Goal: Task Accomplishment & Management: Manage account settings

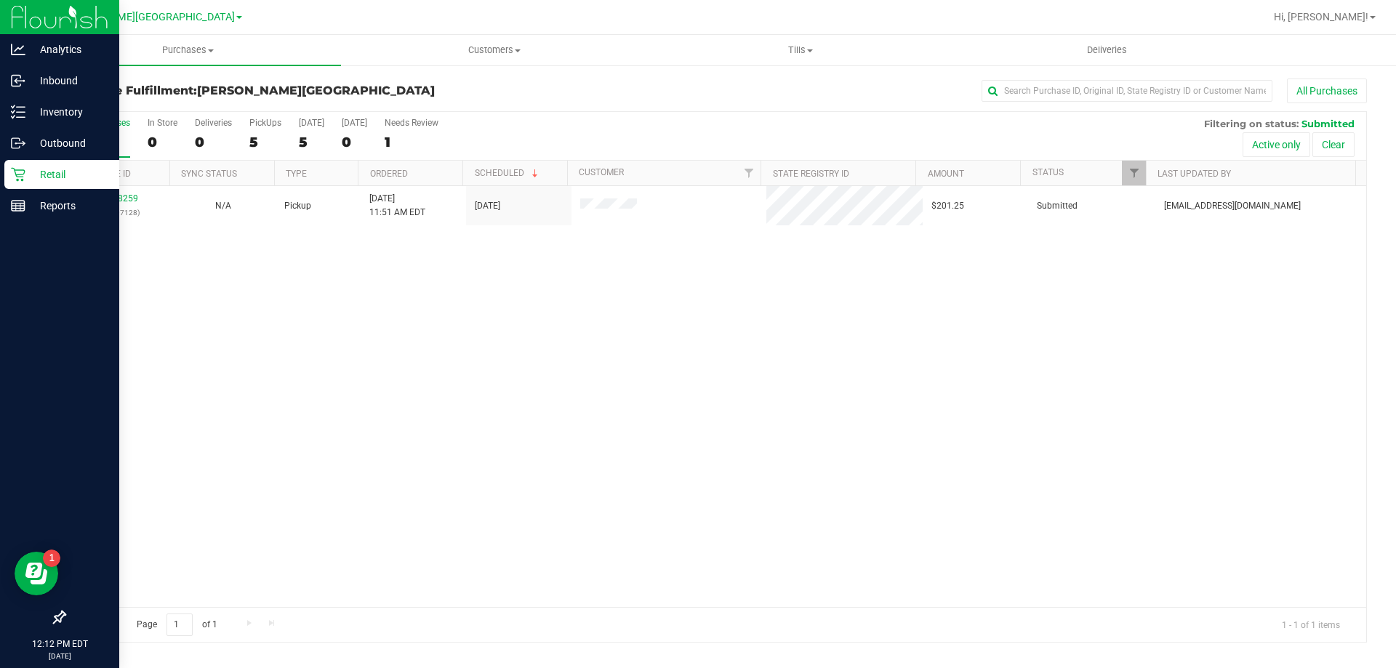
click at [51, 180] on p "Retail" at bounding box center [68, 174] width 87 height 17
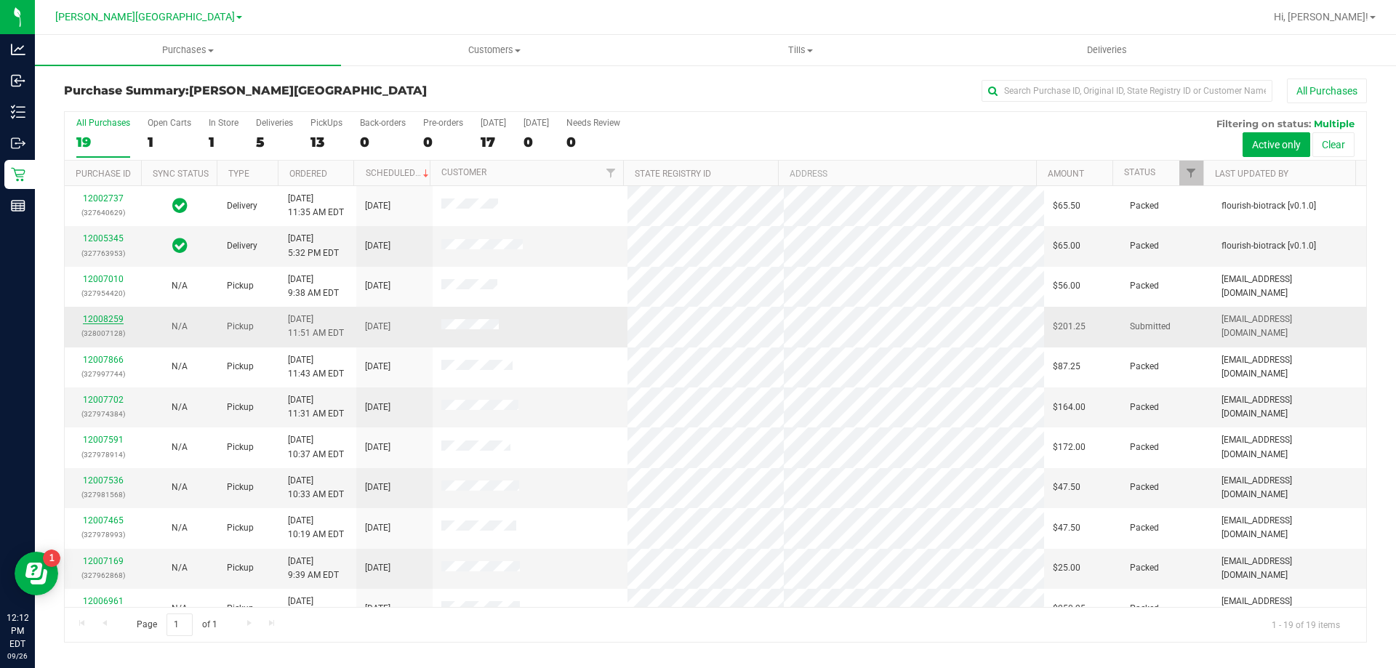
click at [108, 318] on link "12008259" at bounding box center [103, 319] width 41 height 10
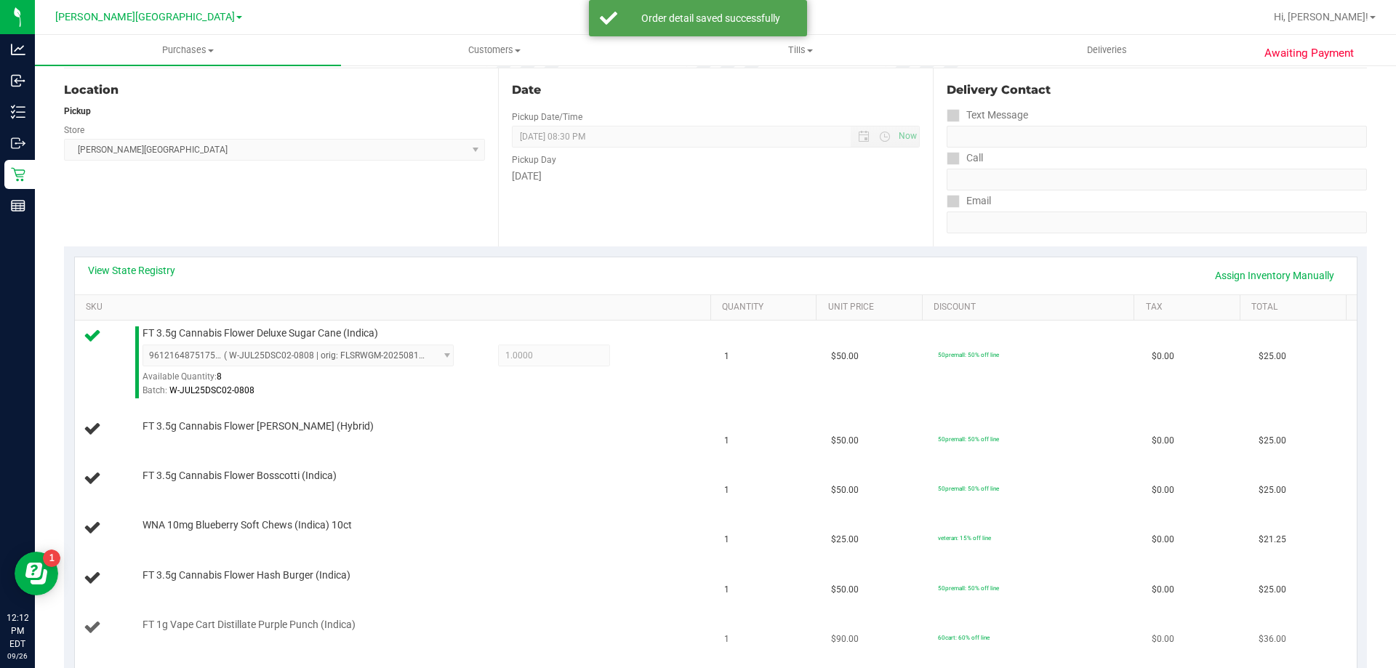
scroll to position [218, 0]
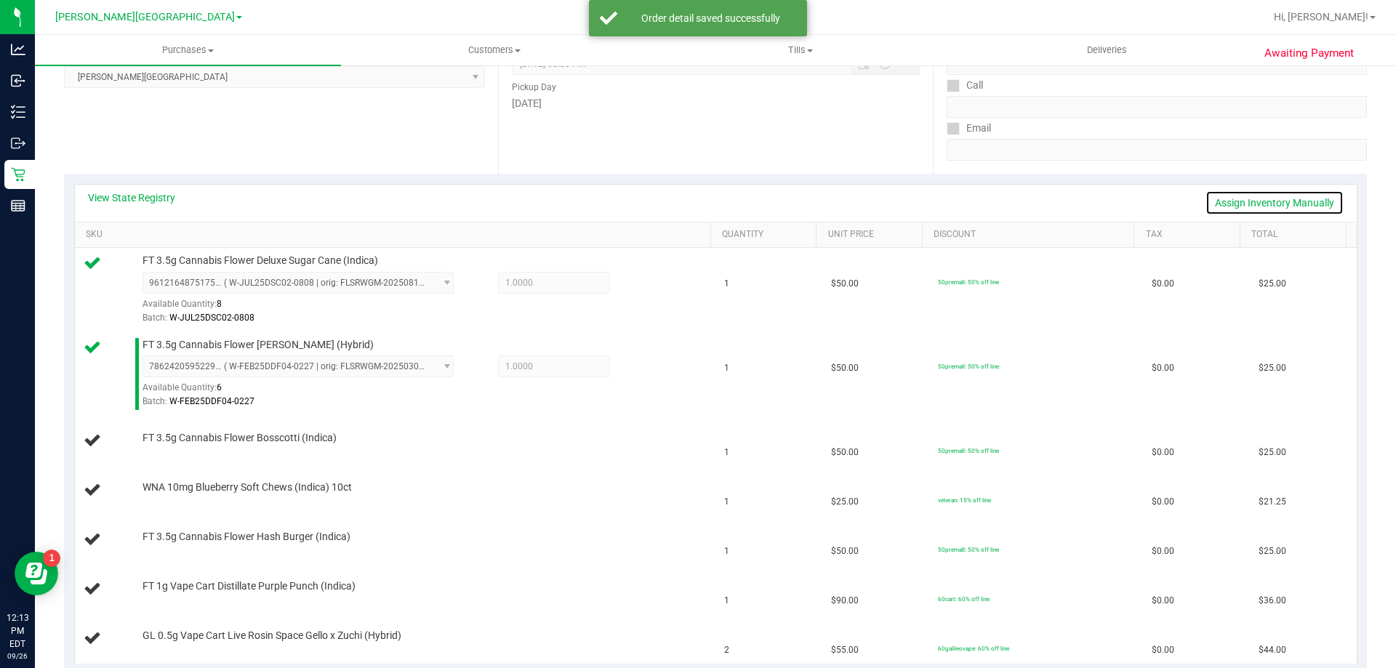
click at [702, 200] on link "Assign Inventory Manually" at bounding box center [1275, 203] width 138 height 25
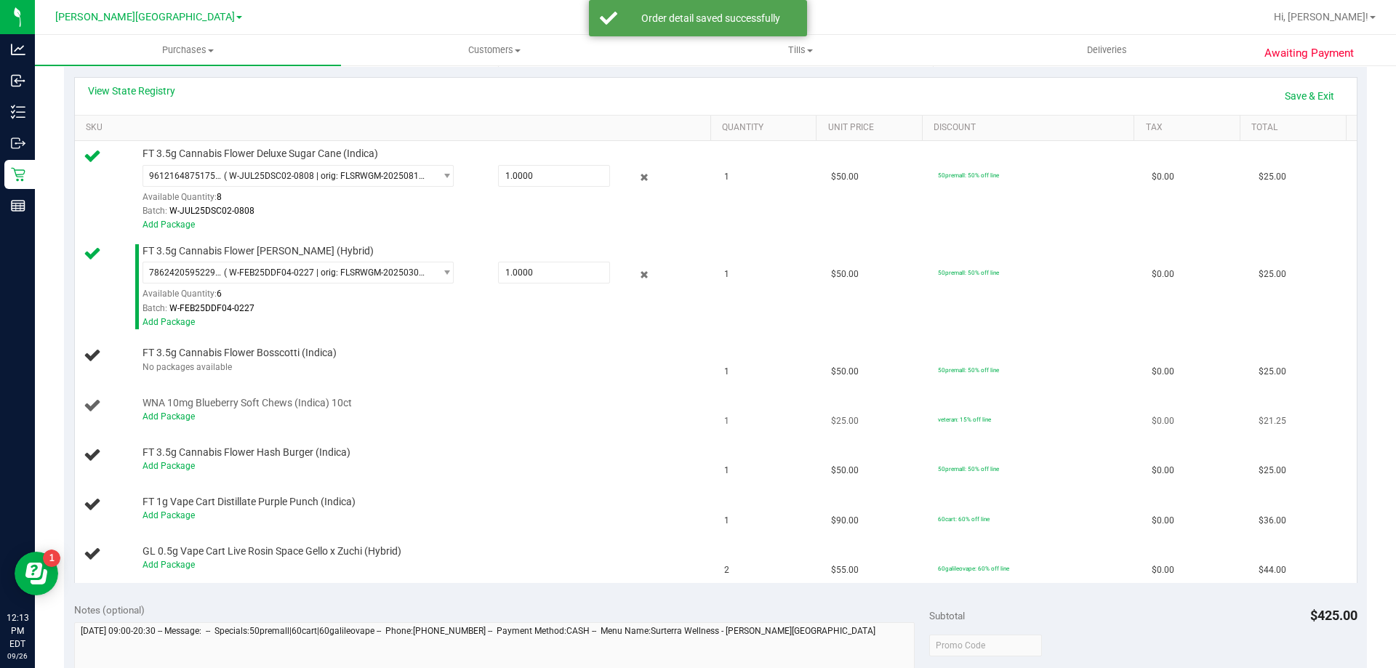
scroll to position [291, 0]
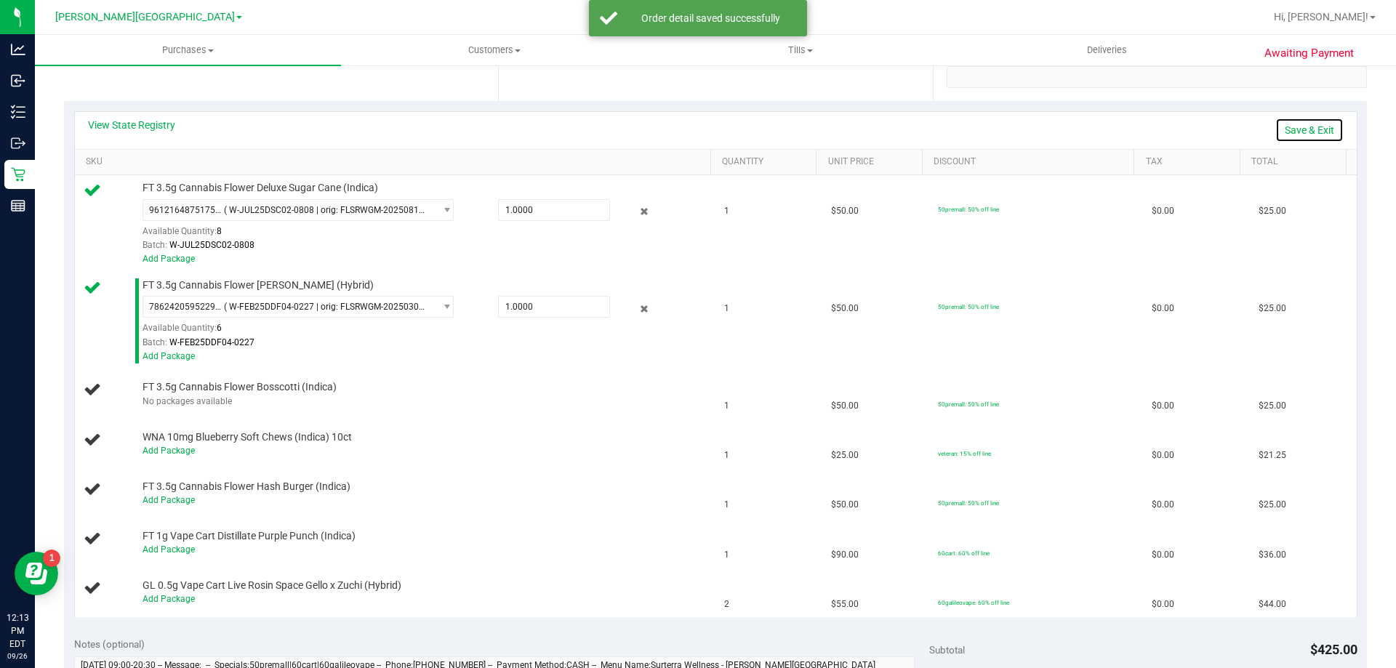
click at [702, 125] on link "Save & Exit" at bounding box center [1309, 130] width 68 height 25
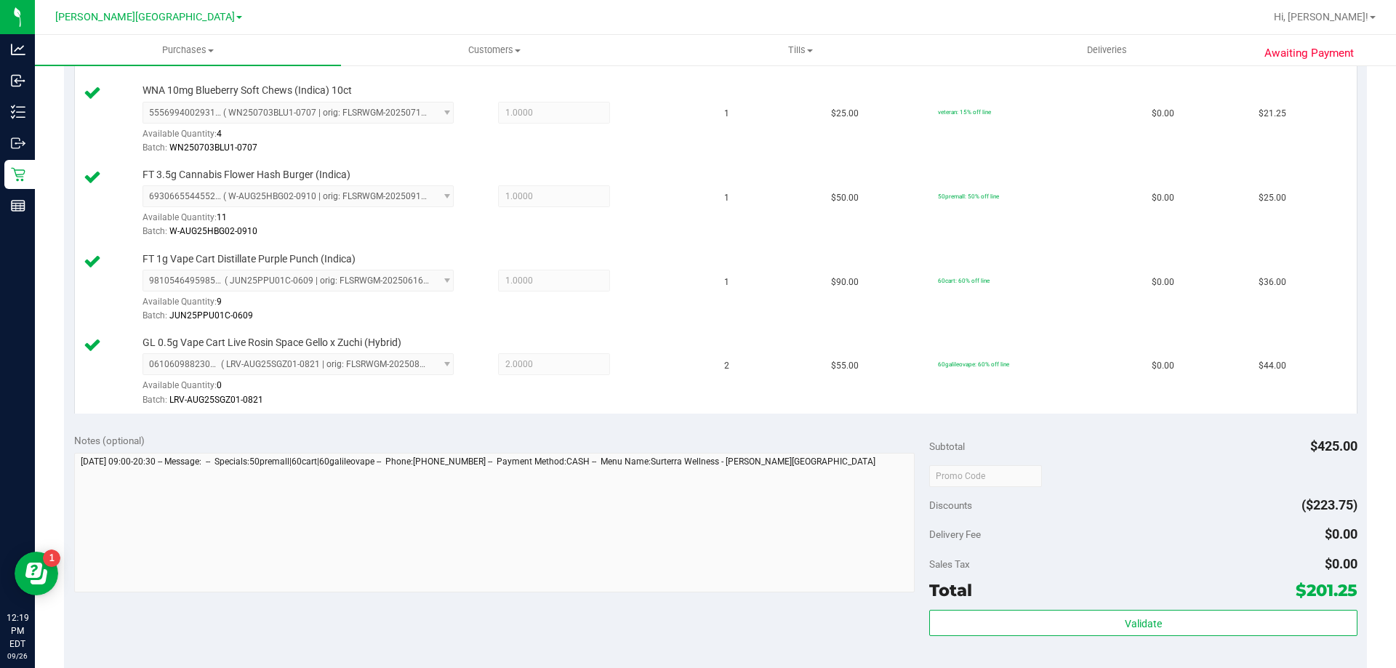
scroll to position [873, 0]
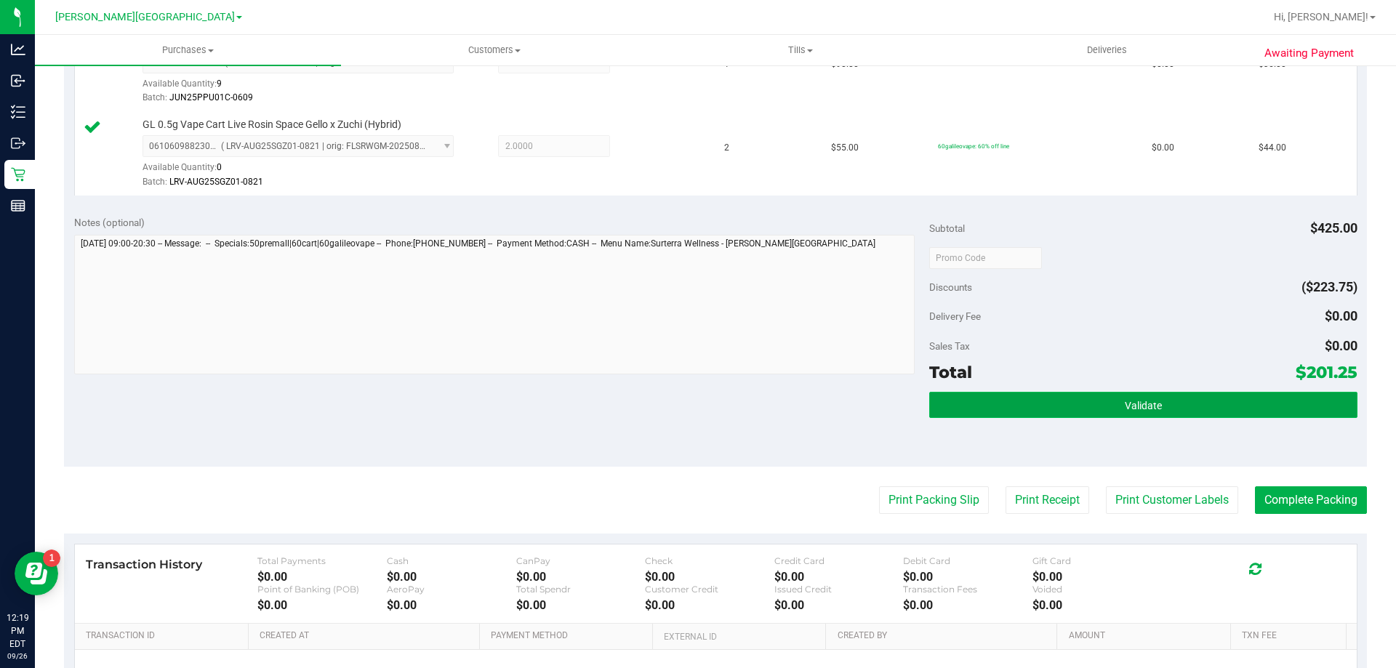
click at [702, 403] on span "Validate" at bounding box center [1143, 406] width 37 height 12
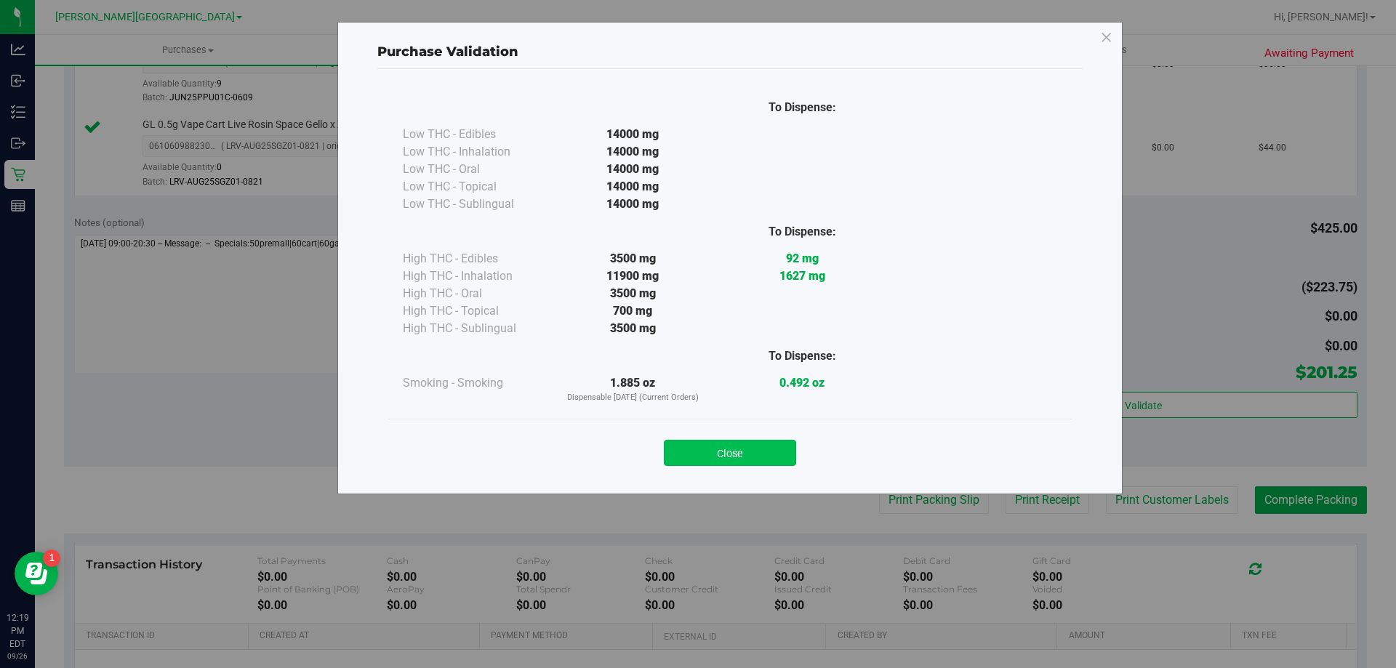
click at [702, 458] on button "Close" at bounding box center [730, 453] width 132 height 26
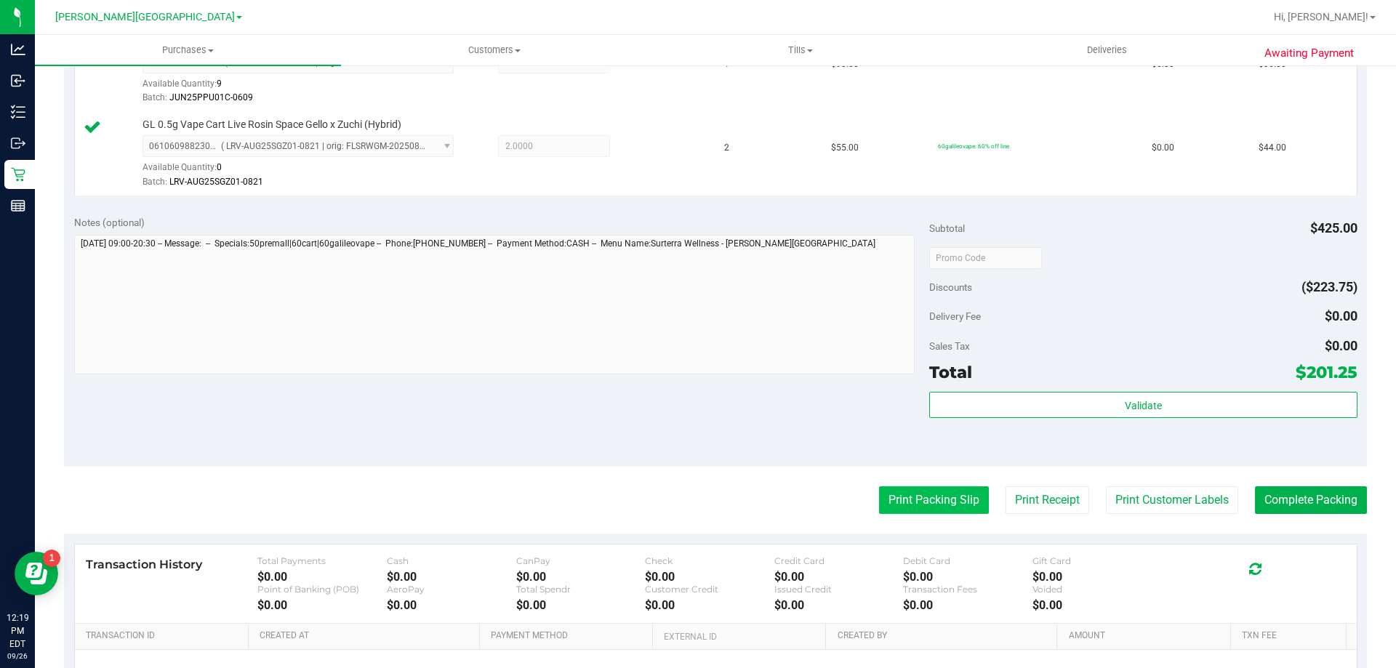
click at [702, 494] on button "Print Packing Slip" at bounding box center [934, 500] width 110 height 28
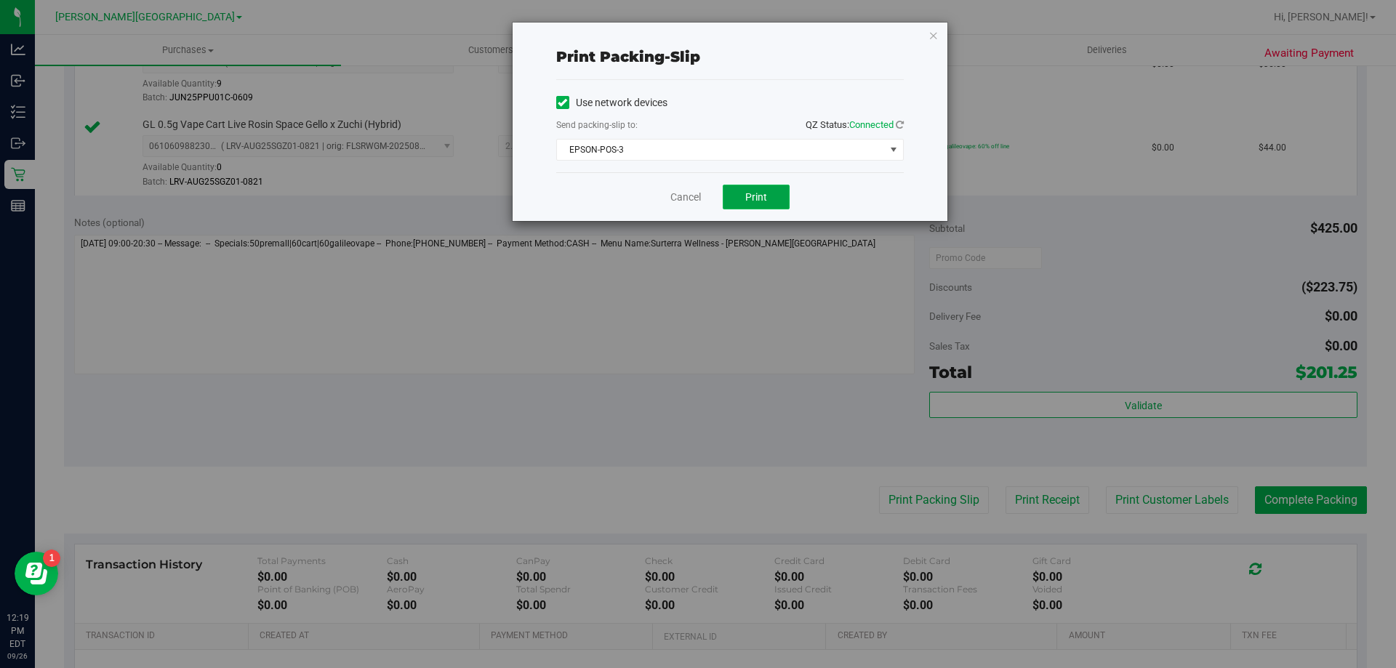
click at [702, 193] on span "Print" at bounding box center [756, 197] width 22 height 12
click at [702, 34] on icon "button" at bounding box center [934, 34] width 10 height 17
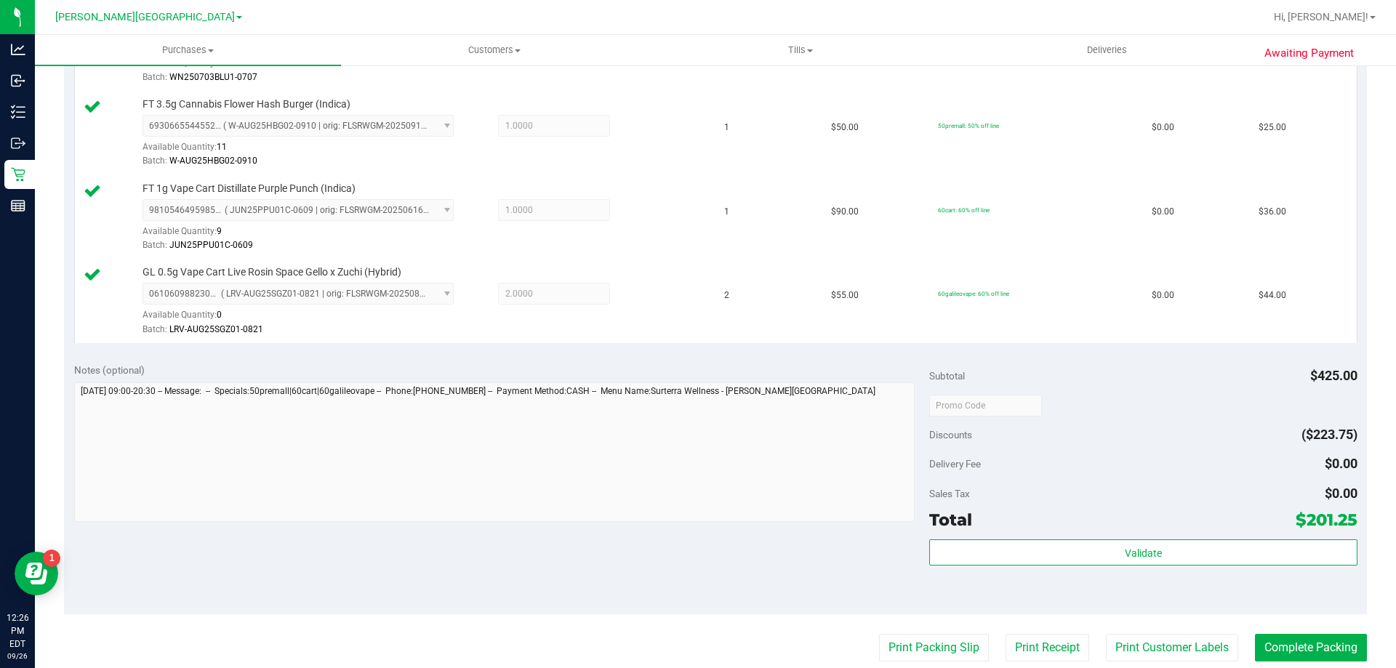
scroll to position [945, 0]
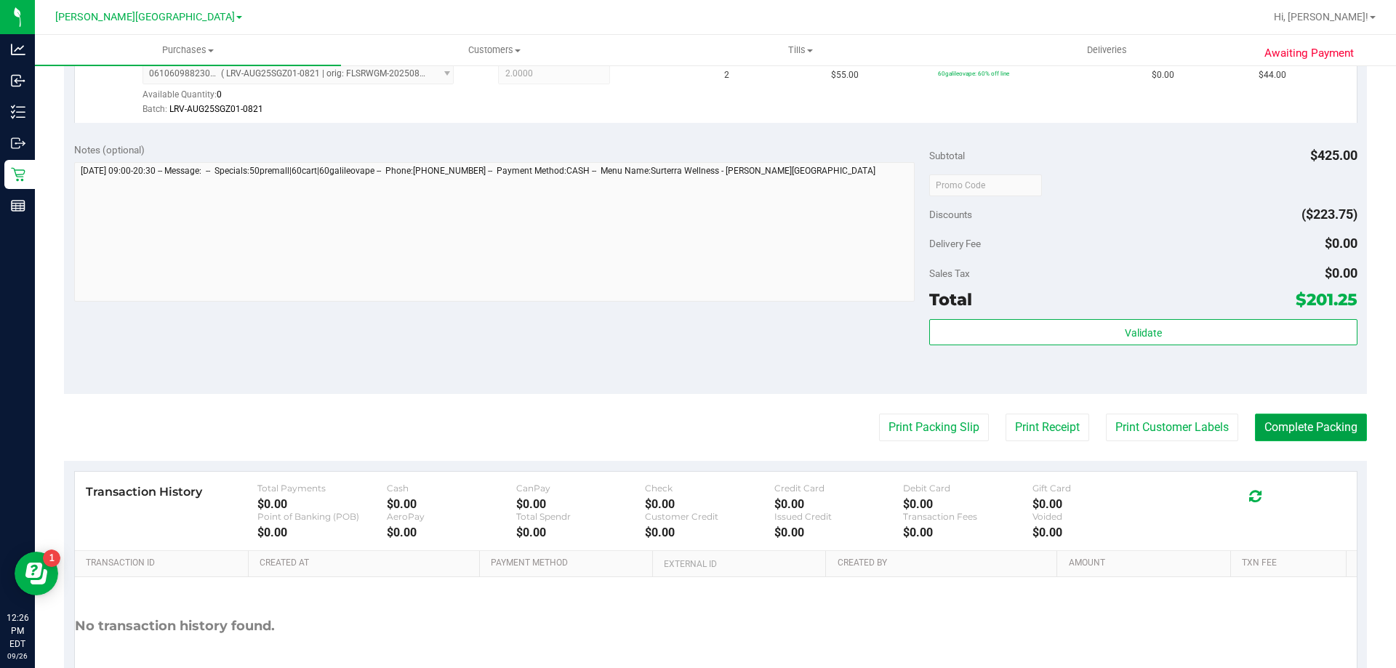
click at [702, 426] on button "Complete Packing" at bounding box center [1311, 428] width 112 height 28
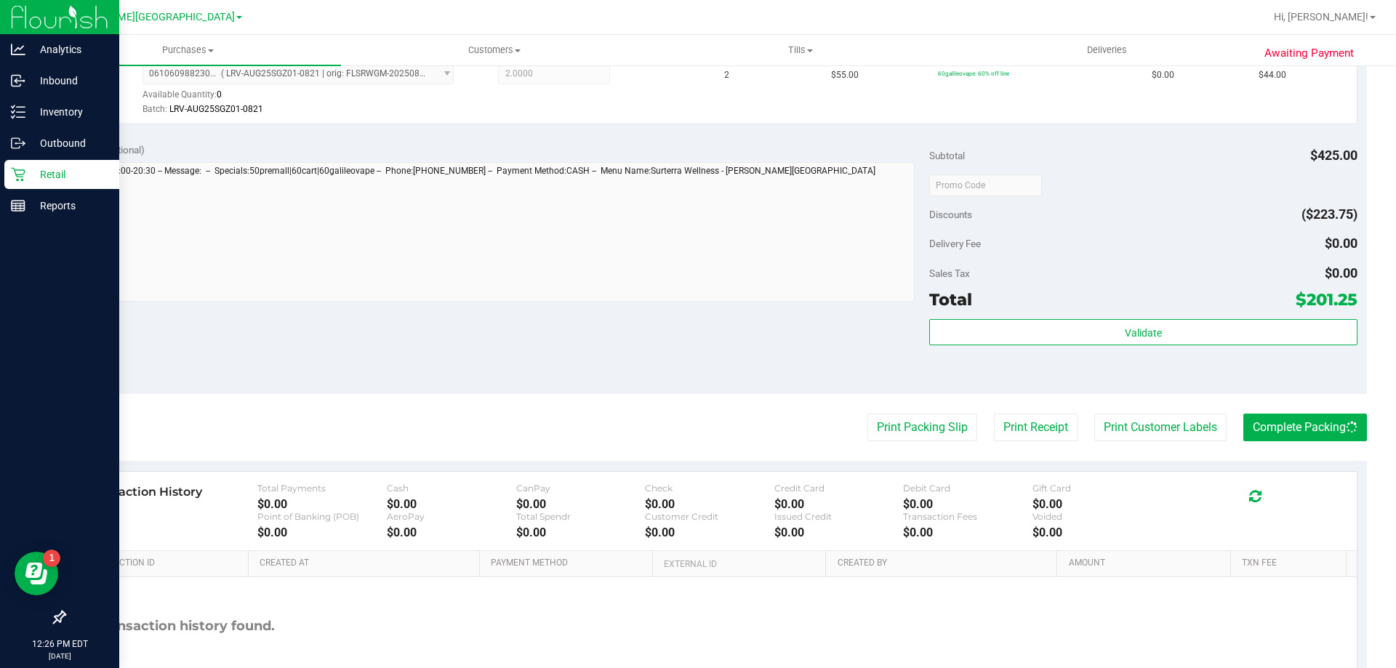
click at [47, 169] on p "Retail" at bounding box center [68, 174] width 87 height 17
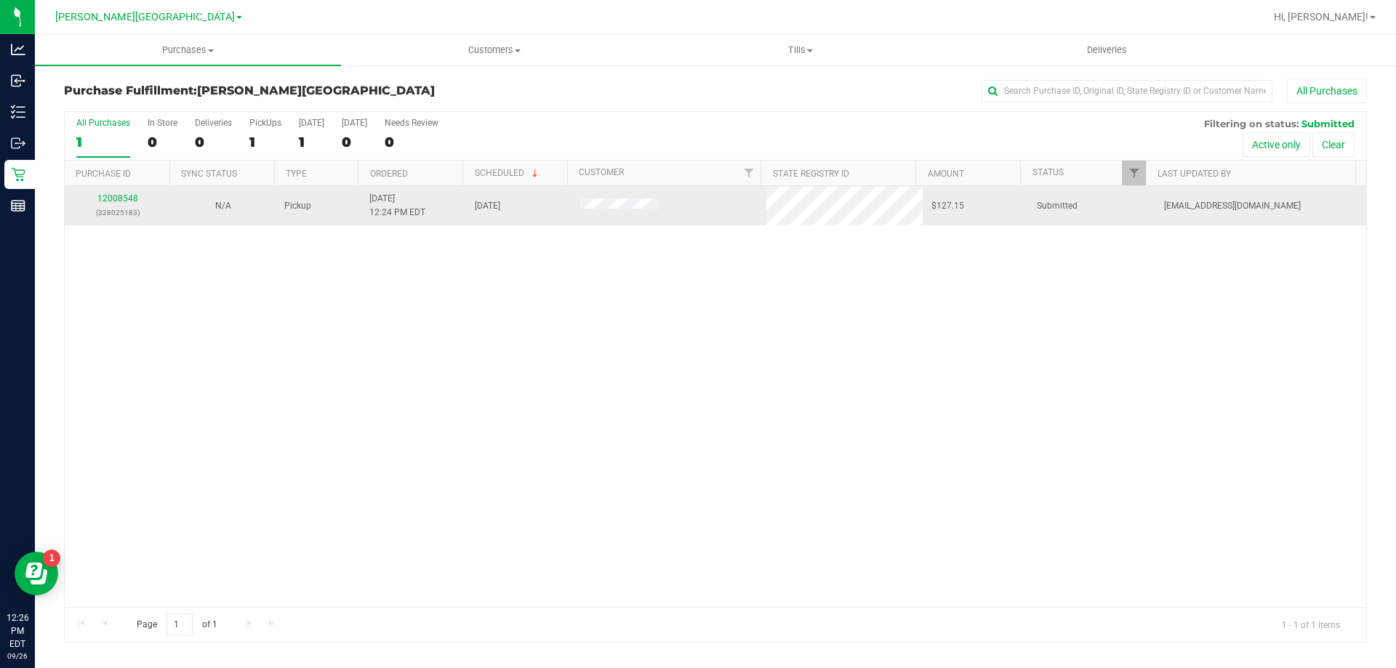
click at [114, 192] on div "12008548 (328025183)" at bounding box center [117, 206] width 88 height 28
click at [119, 197] on link "12008548" at bounding box center [117, 198] width 41 height 10
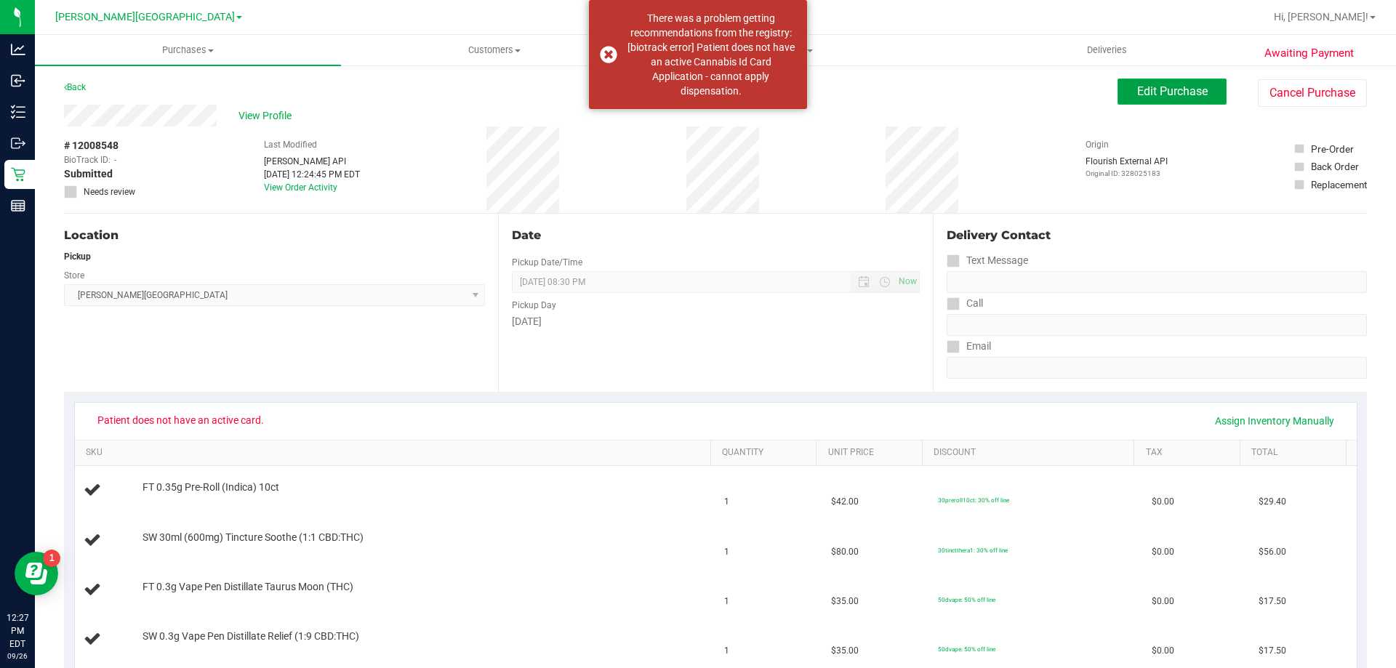
click at [702, 89] on span "Edit Purchase" at bounding box center [1172, 91] width 71 height 14
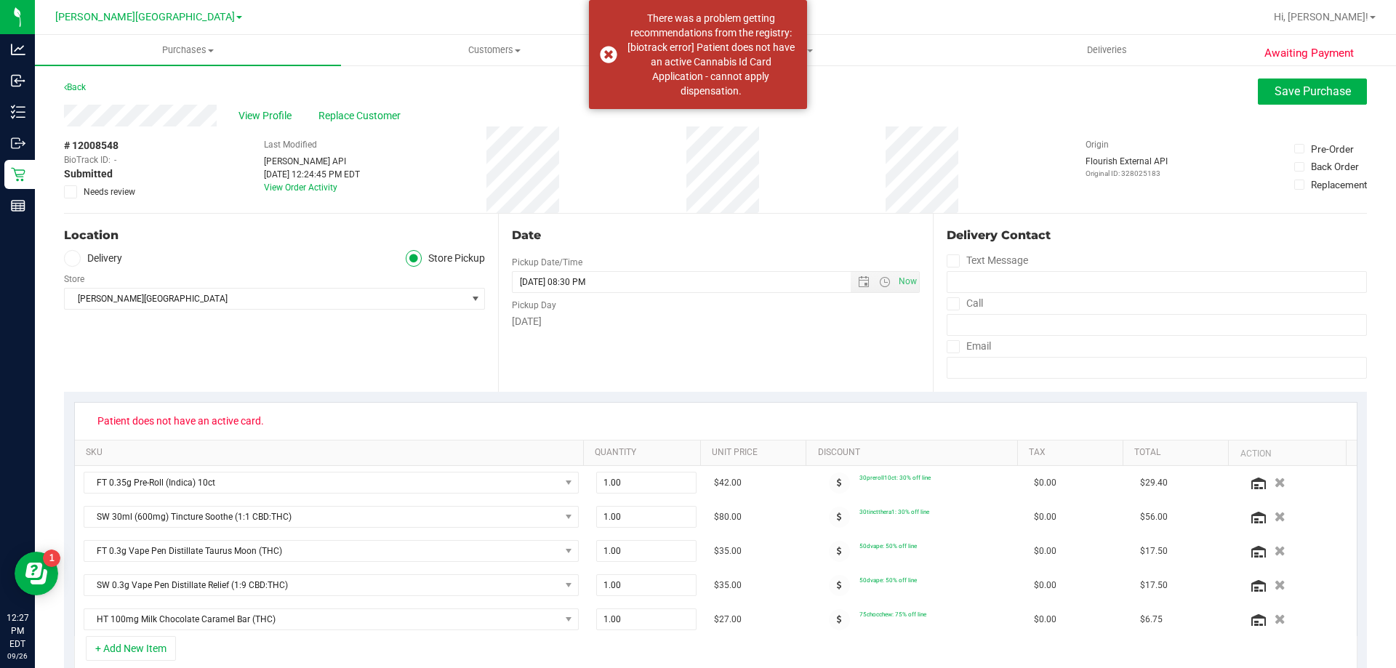
click at [74, 192] on icon at bounding box center [70, 192] width 9 height 0
click at [0, 0] on input "Needs review" at bounding box center [0, 0] width 0 height 0
click at [702, 87] on span "Save Purchase" at bounding box center [1313, 91] width 76 height 14
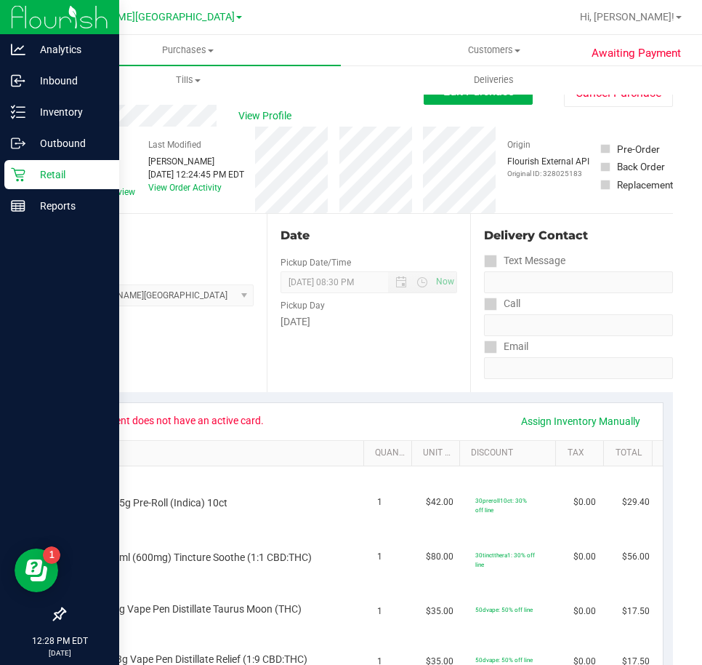
click at [20, 167] on div "Retail" at bounding box center [61, 174] width 115 height 29
